Goal: Task Accomplishment & Management: Manage account settings

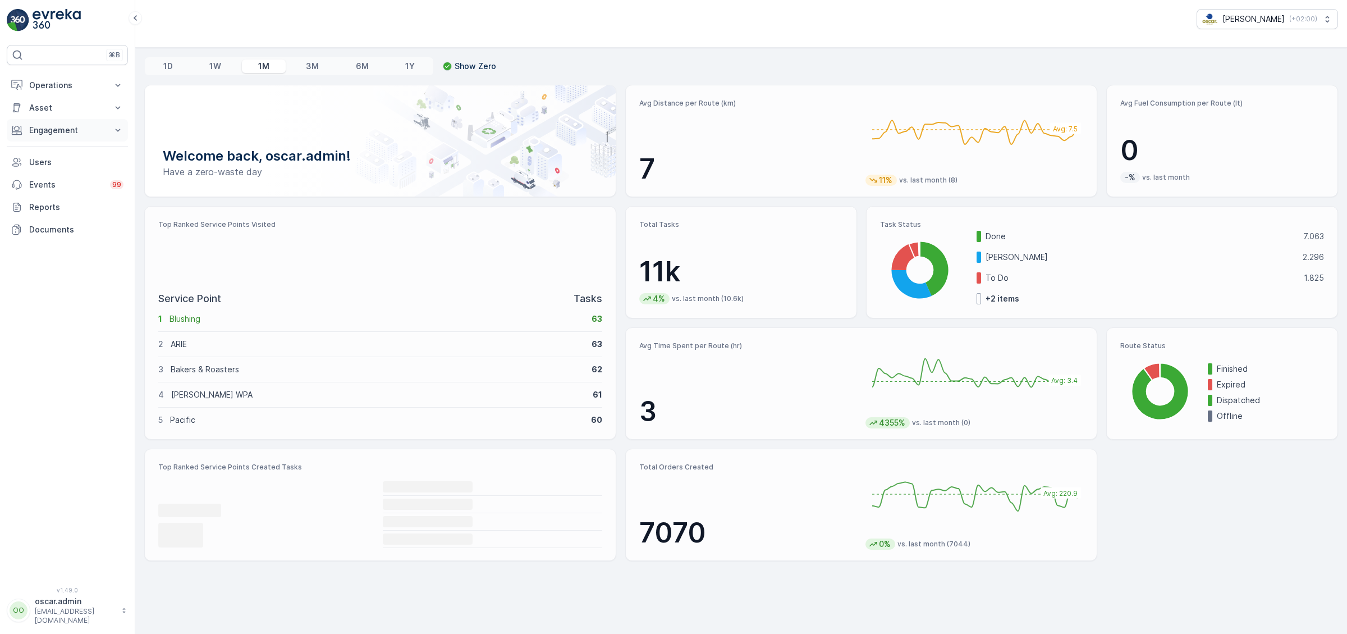
click at [61, 127] on p "Engagement" at bounding box center [67, 130] width 76 height 11
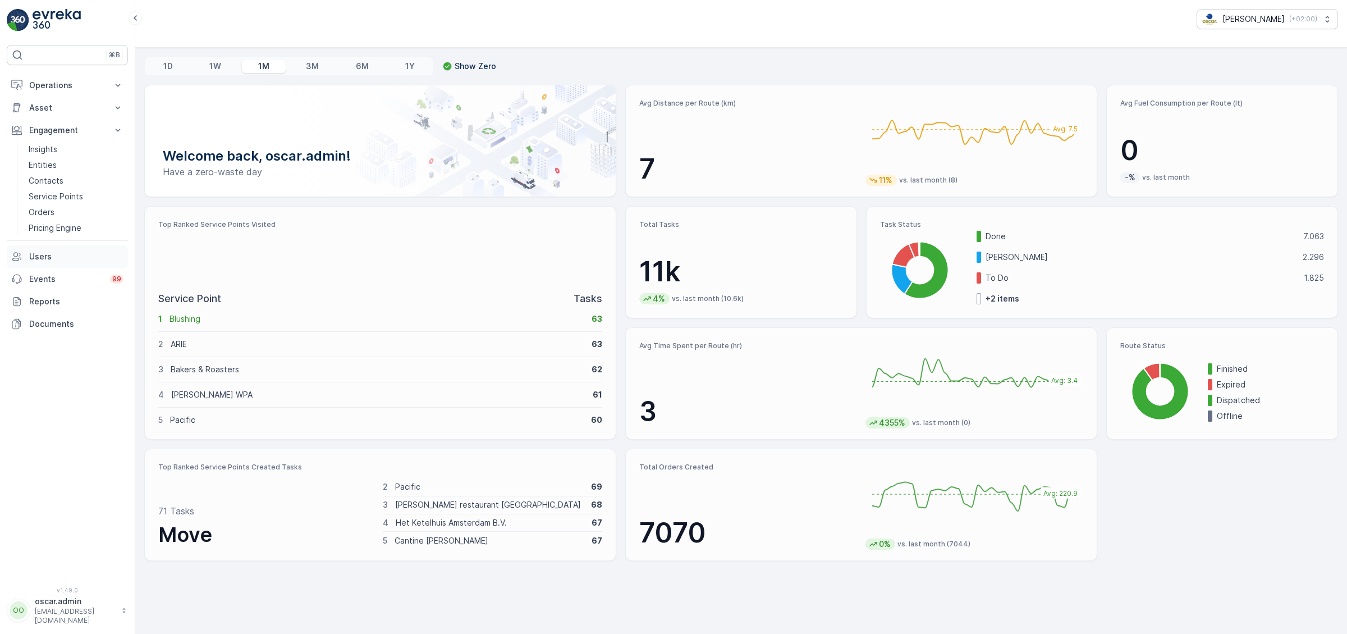
click at [70, 257] on p "Users" at bounding box center [76, 256] width 94 height 11
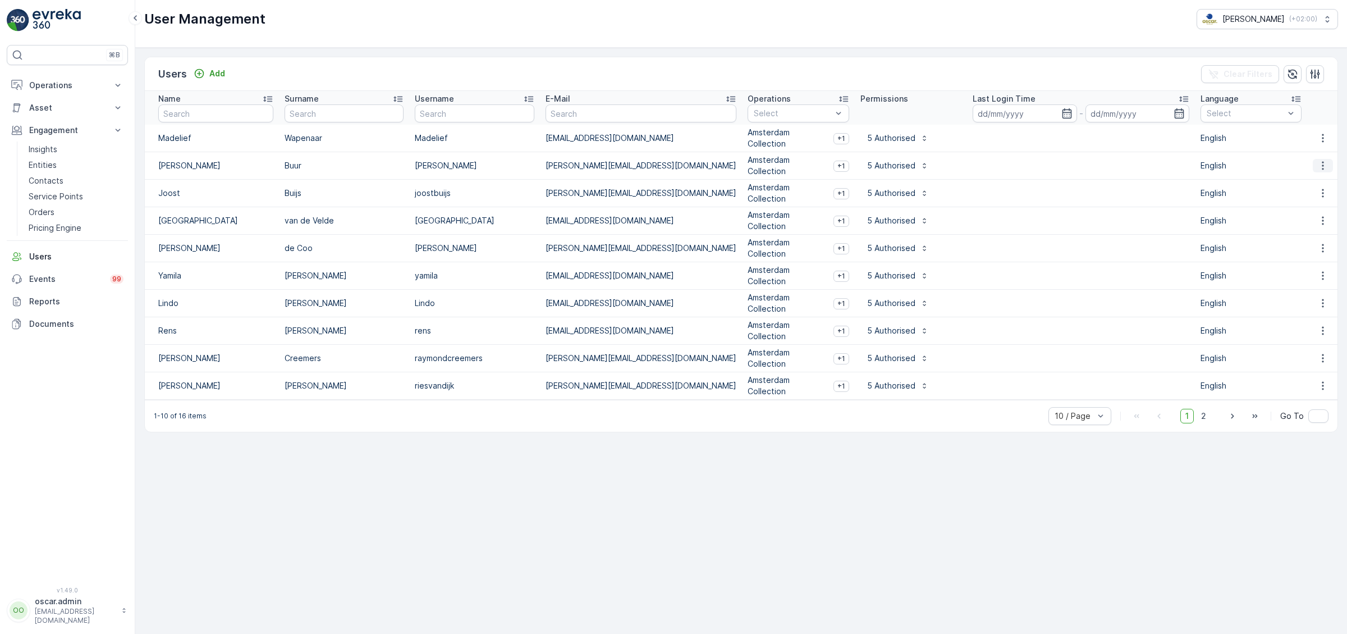
click at [1325, 165] on icon "button" at bounding box center [1323, 165] width 11 height 11
click at [1321, 181] on span "Edit User" at bounding box center [1324, 181] width 34 height 11
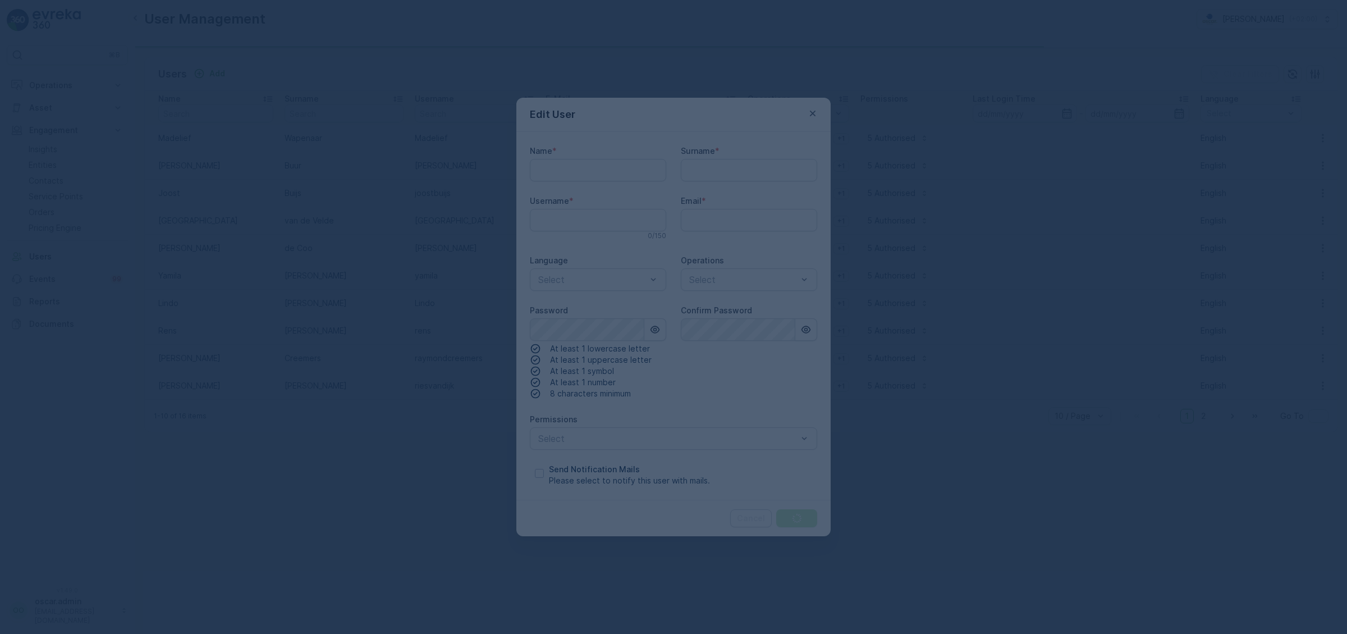
type input "oscar.admin"
type input "Laura"
type input "Buur"
type input "Laura"
type input "laura@oscarcirculair.nl"
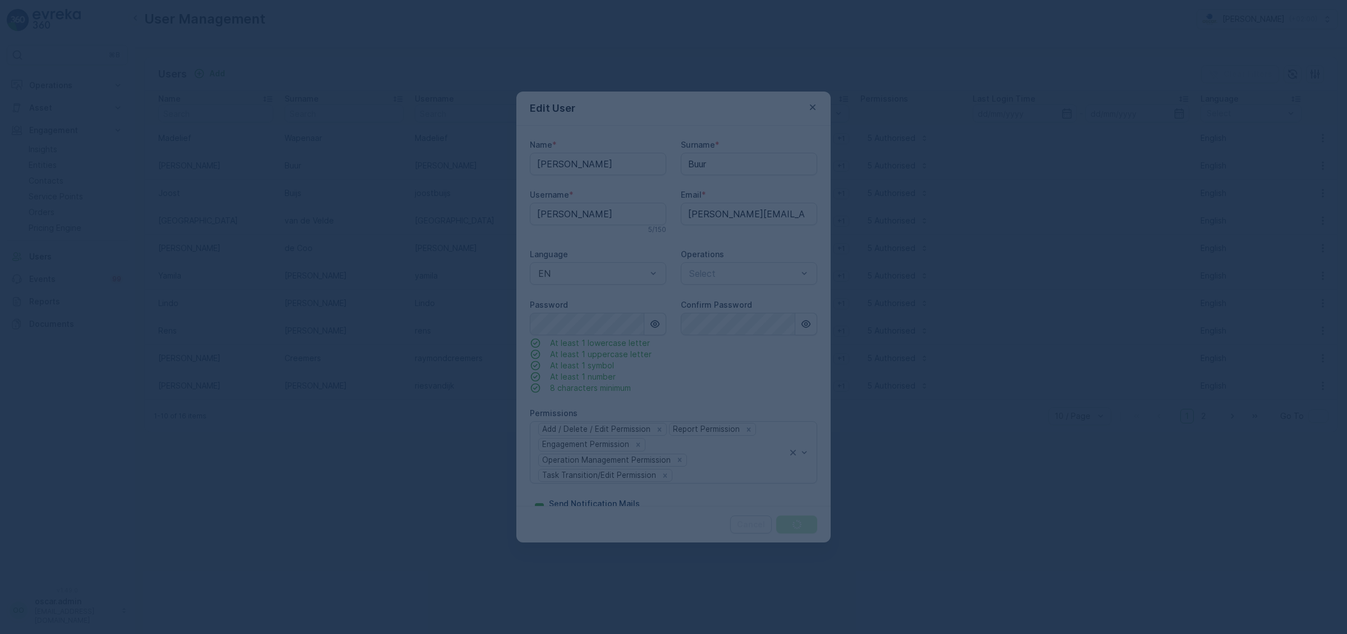
click at [662, 325] on div at bounding box center [673, 317] width 1347 height 634
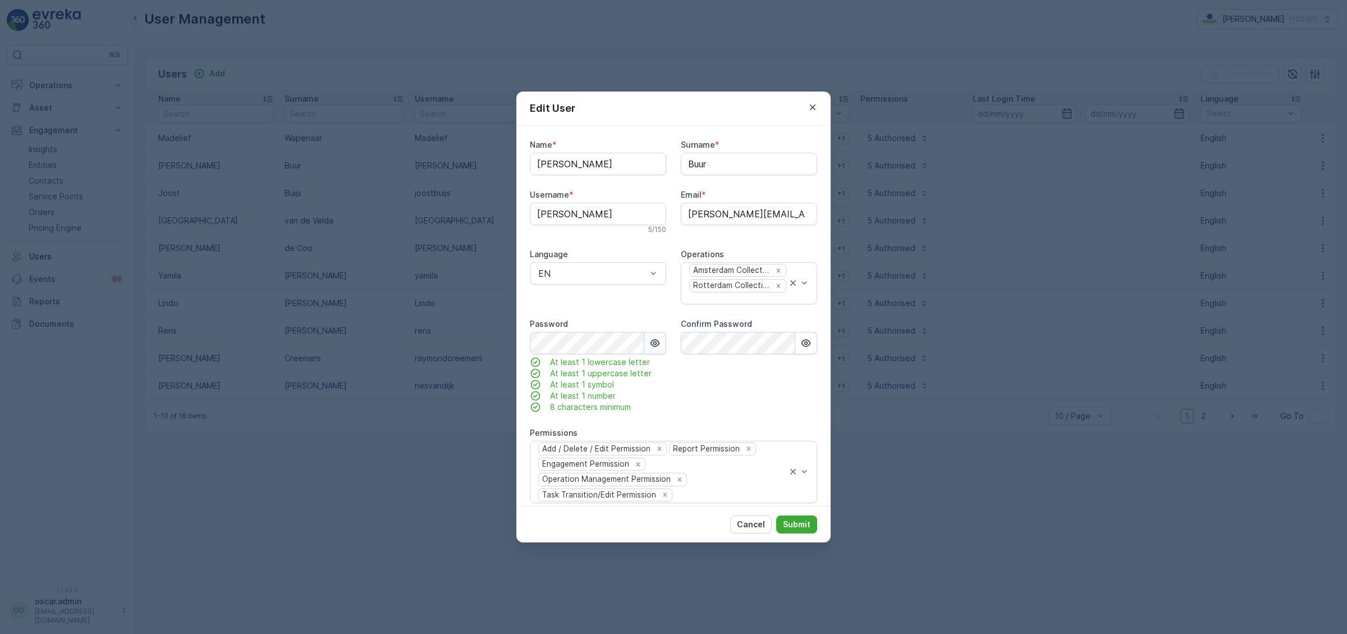
click at [650, 342] on icon "button" at bounding box center [655, 342] width 11 height 11
click at [804, 523] on p "Submit" at bounding box center [797, 524] width 28 height 11
